Goal: Transaction & Acquisition: Purchase product/service

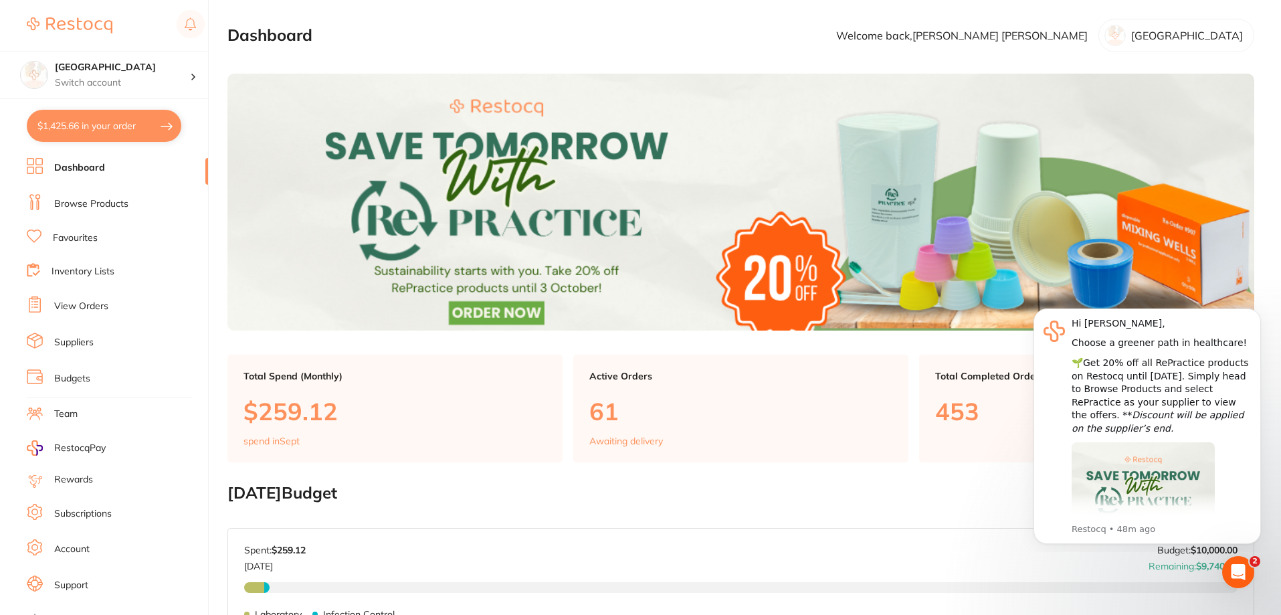
drag, startPoint x: 115, startPoint y: 123, endPoint x: 122, endPoint y: 118, distance: 8.7
click at [116, 122] on button "$1,425.66 in your order" at bounding box center [104, 126] width 154 height 32
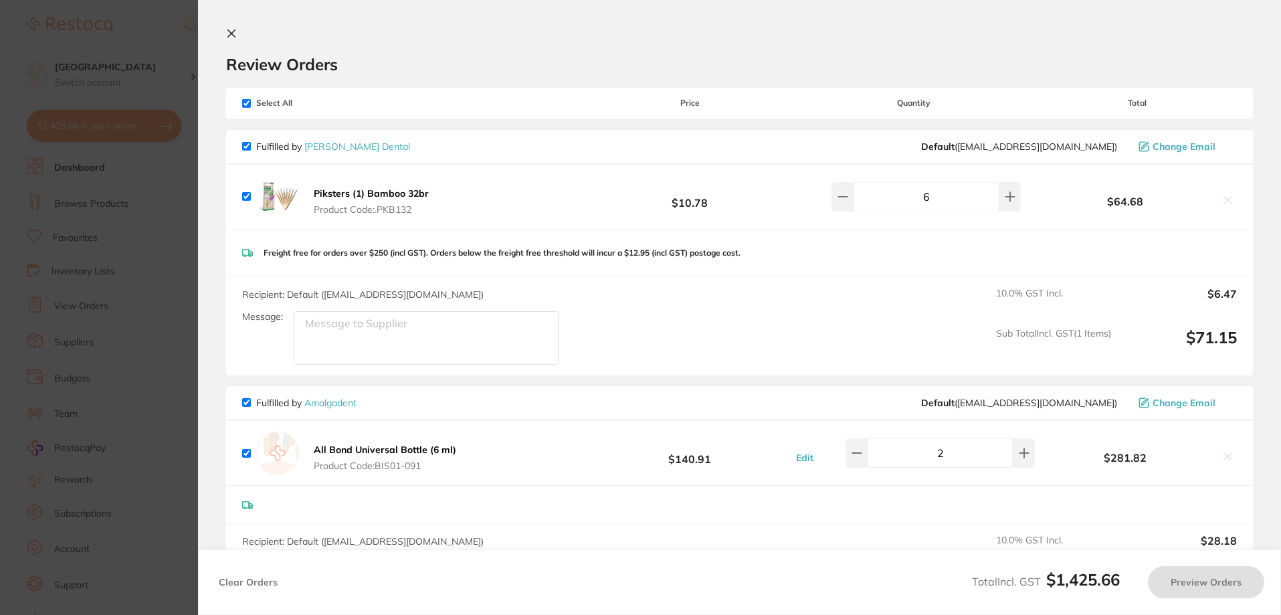
checkbox input "true"
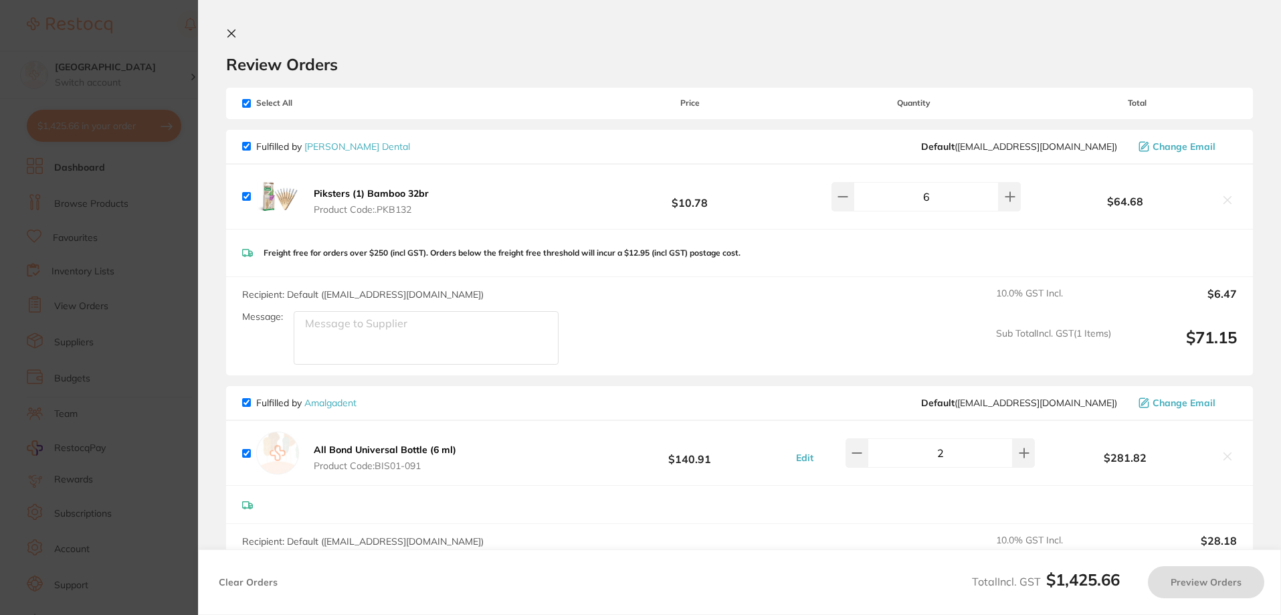
checkbox input "true"
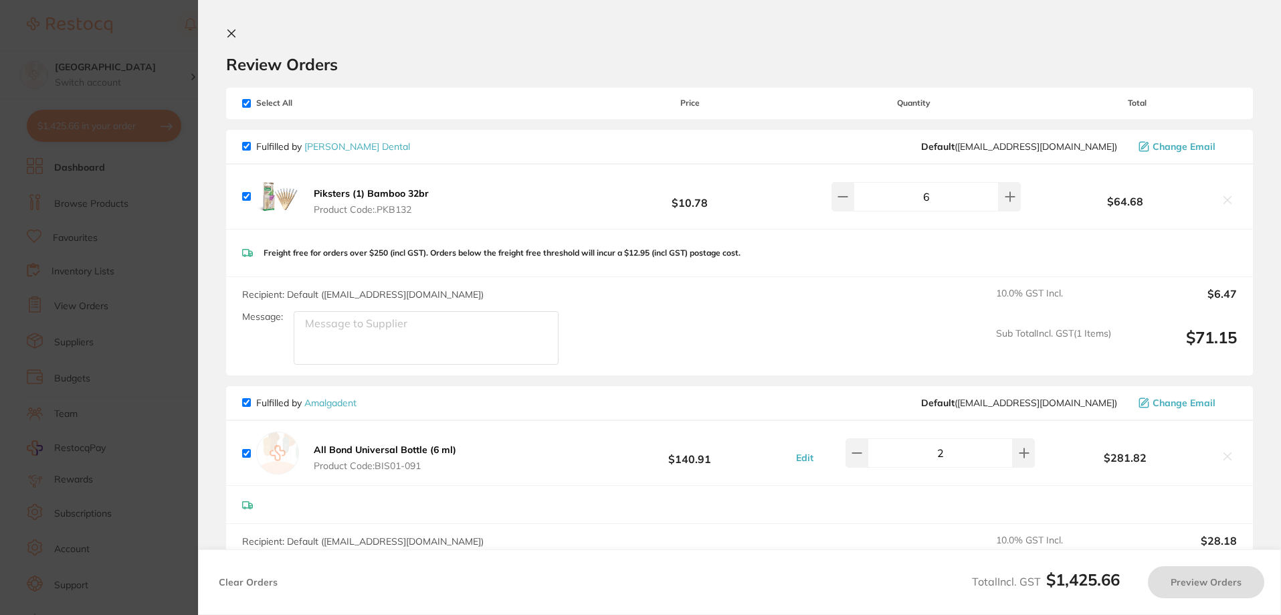
checkbox input "true"
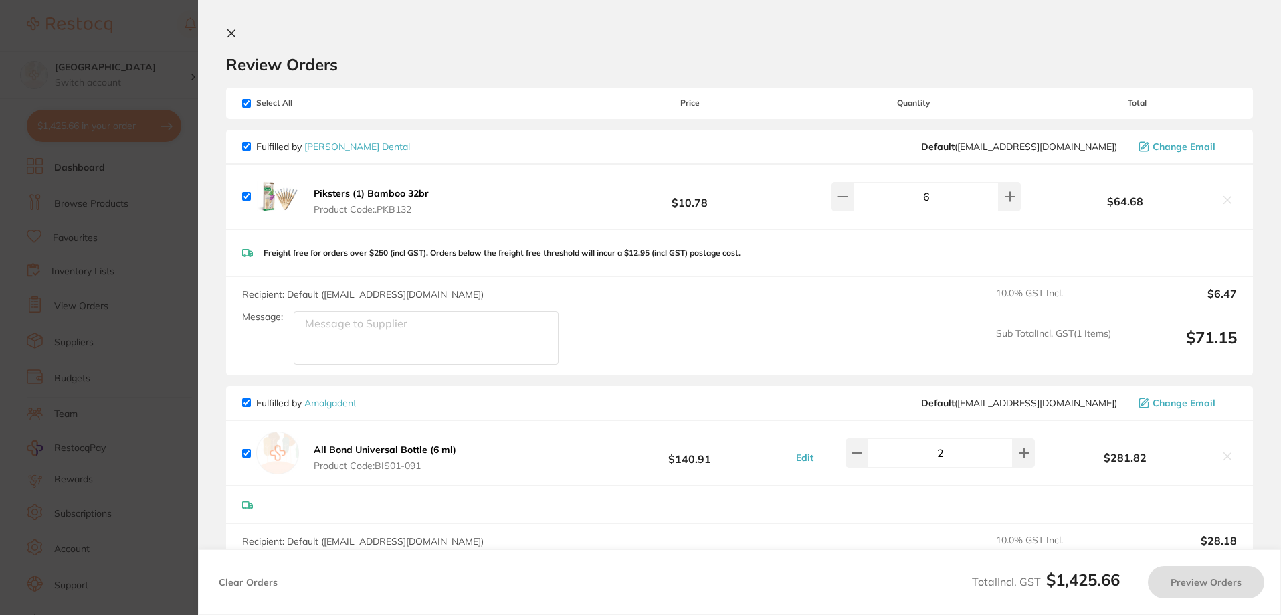
checkbox input "true"
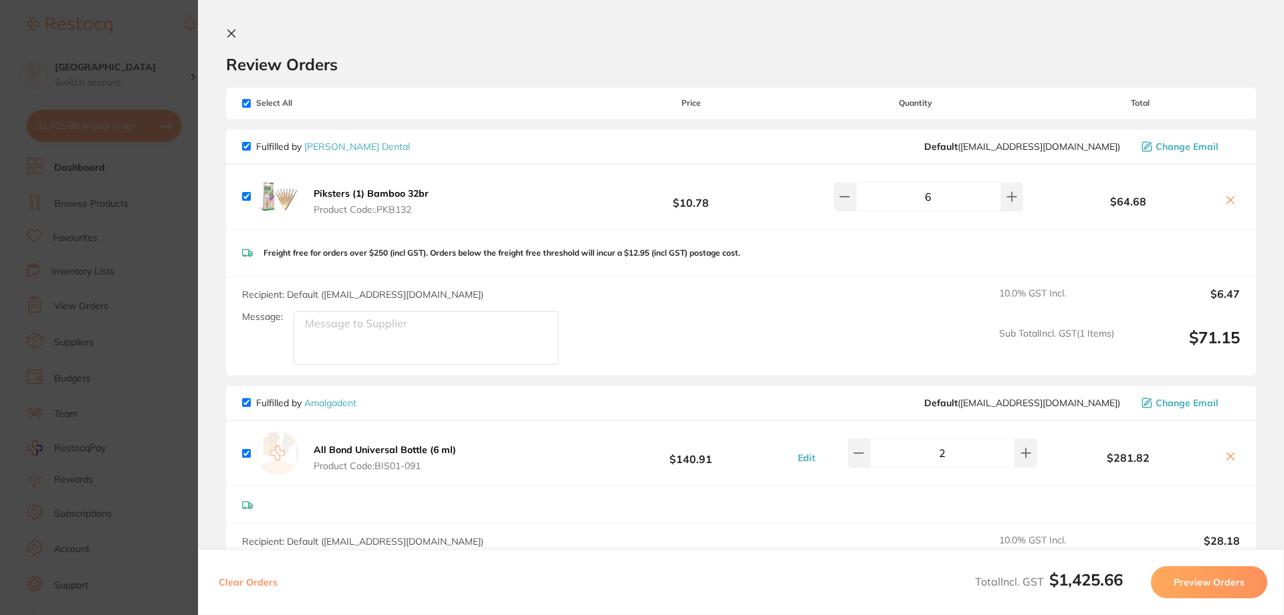
click at [235, 33] on icon at bounding box center [231, 33] width 11 height 11
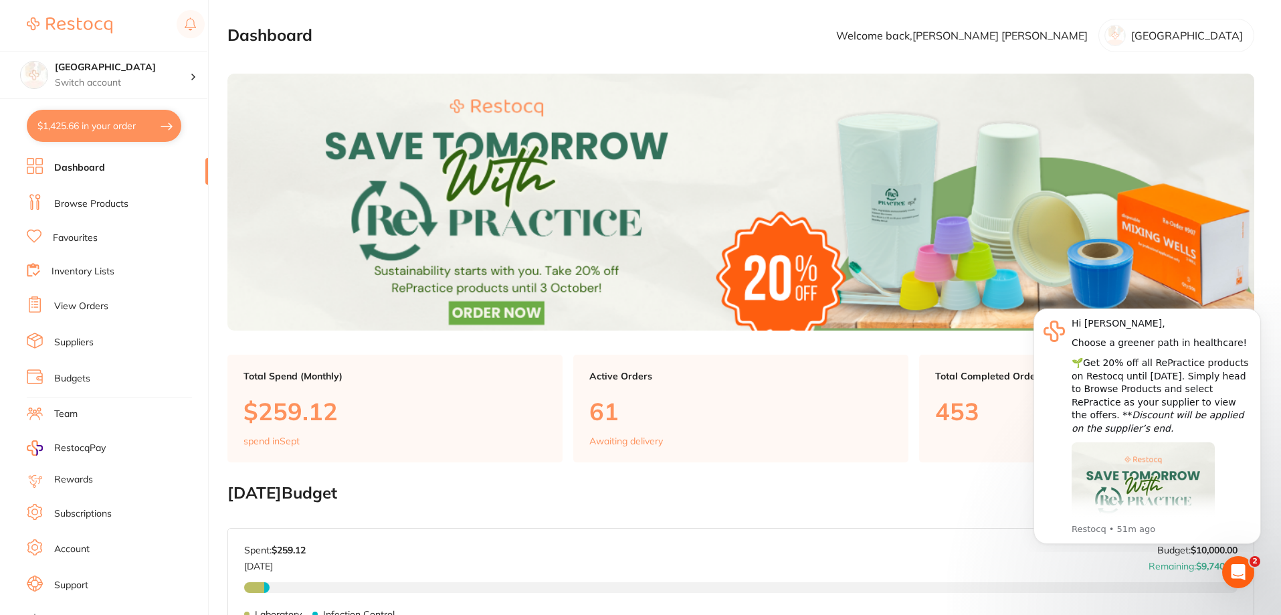
click at [92, 208] on link "Browse Products" at bounding box center [91, 203] width 74 height 13
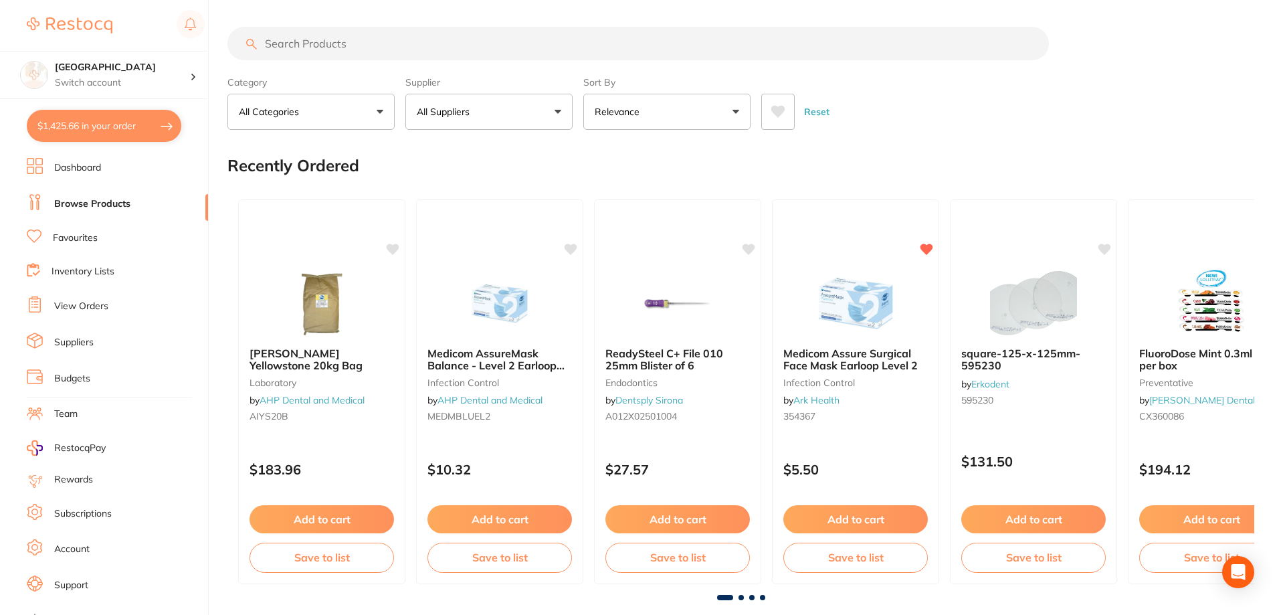
click at [340, 44] on input "search" at bounding box center [637, 43] width 821 height 33
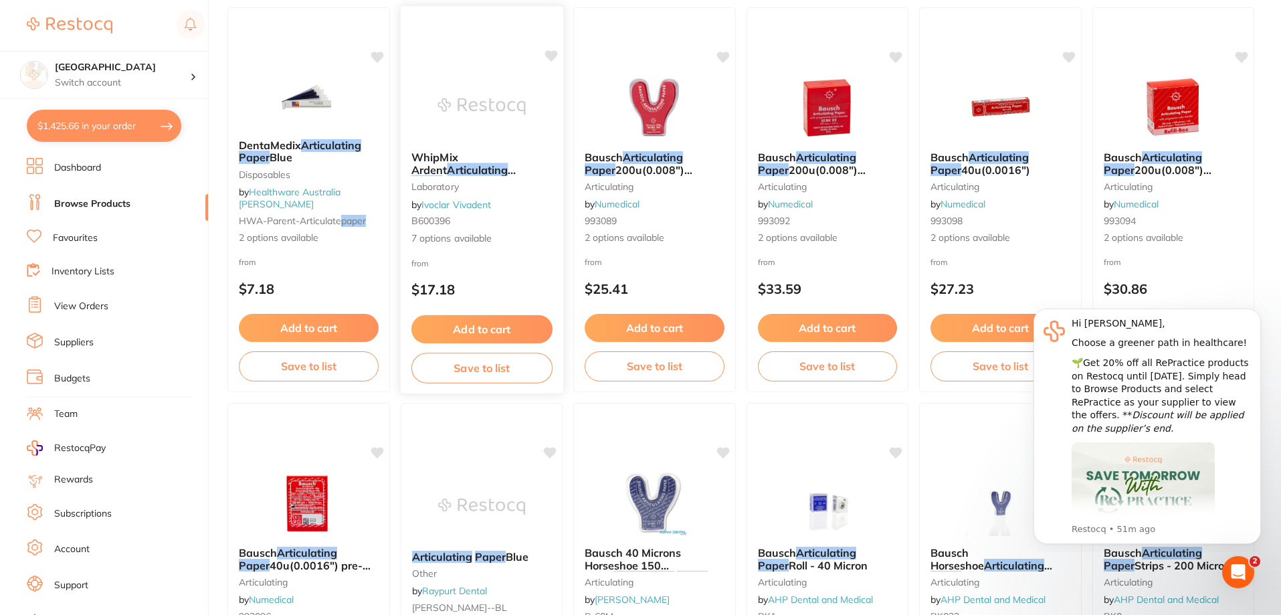
scroll to position [201, 0]
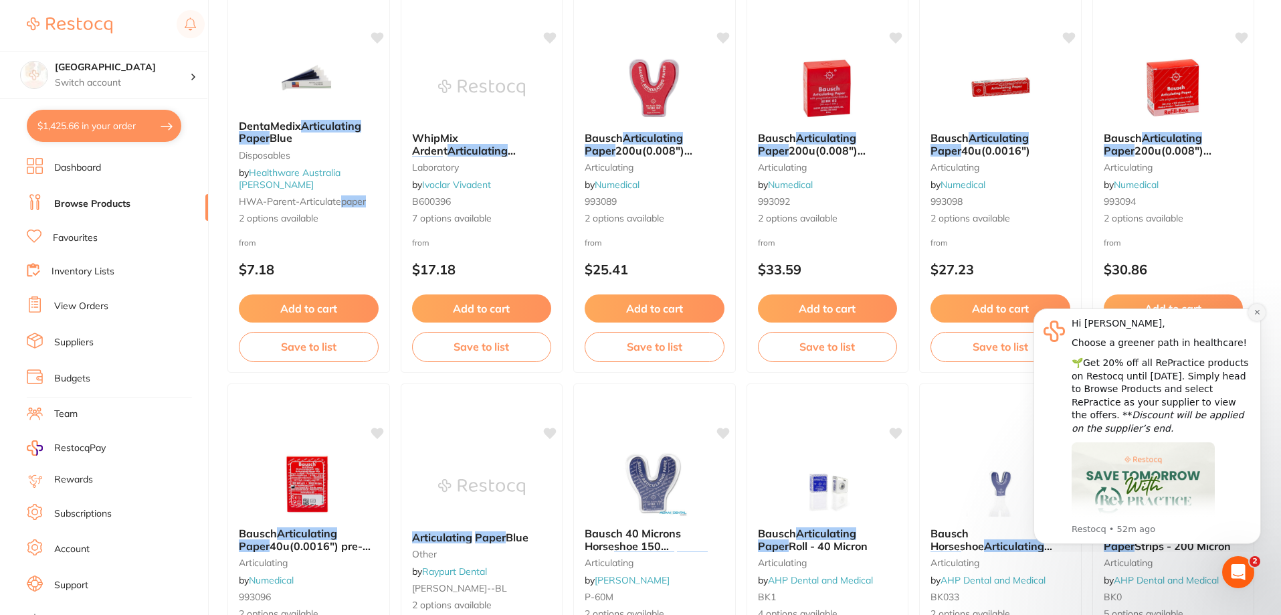
click at [1257, 312] on icon "Dismiss notification" at bounding box center [1256, 312] width 5 height 5
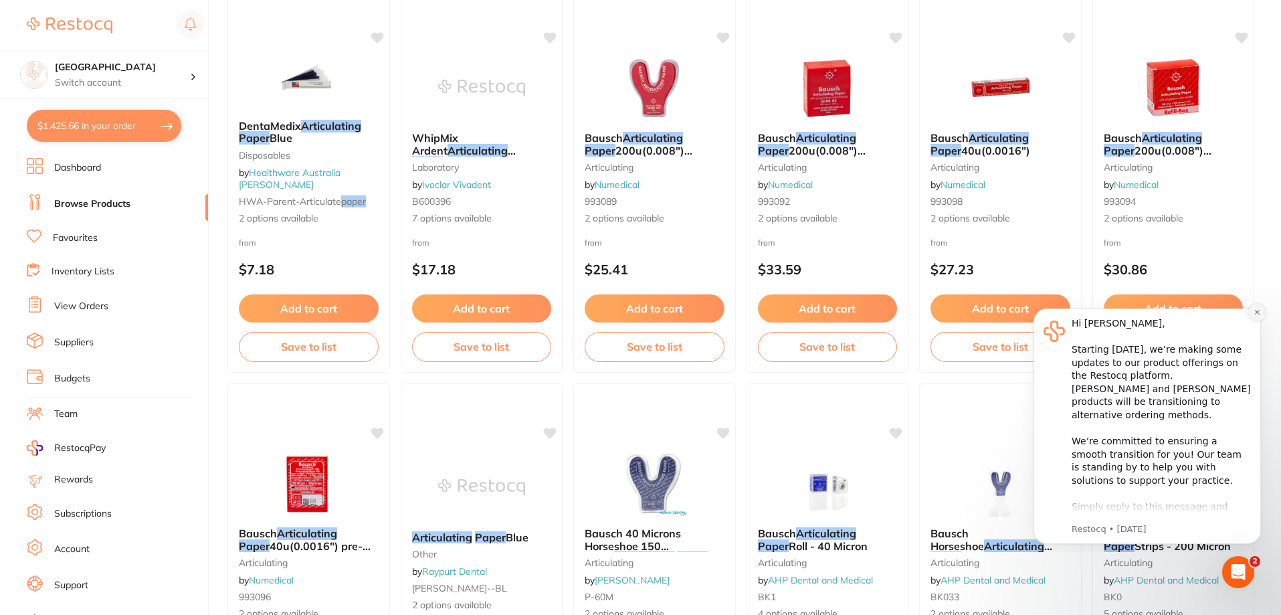
click at [1258, 313] on icon "Dismiss notification" at bounding box center [1256, 312] width 5 height 5
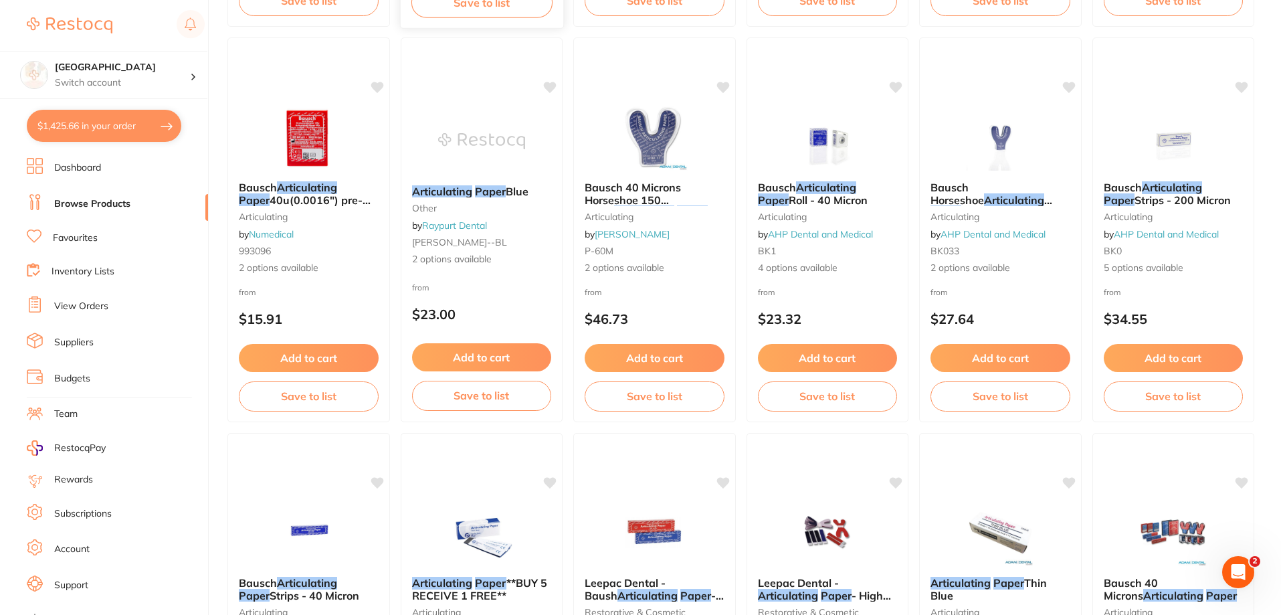
scroll to position [0, 0]
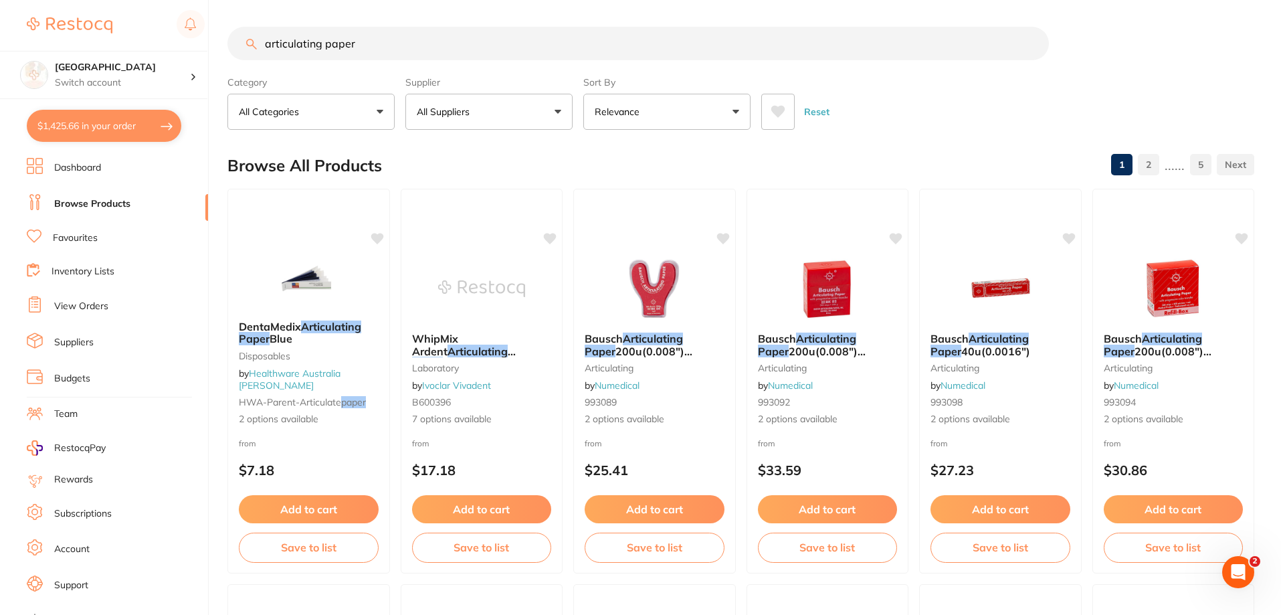
click at [362, 35] on input "articulating paper" at bounding box center [637, 43] width 821 height 33
type input "a"
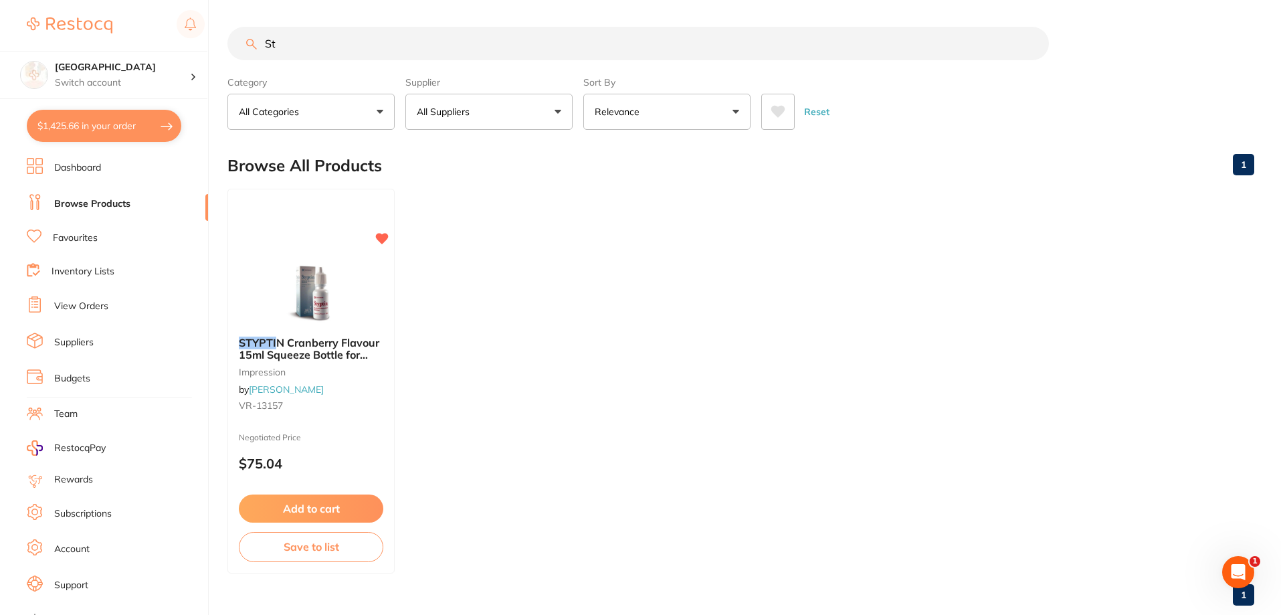
type input "S"
